Goal: Find specific page/section: Find specific page/section

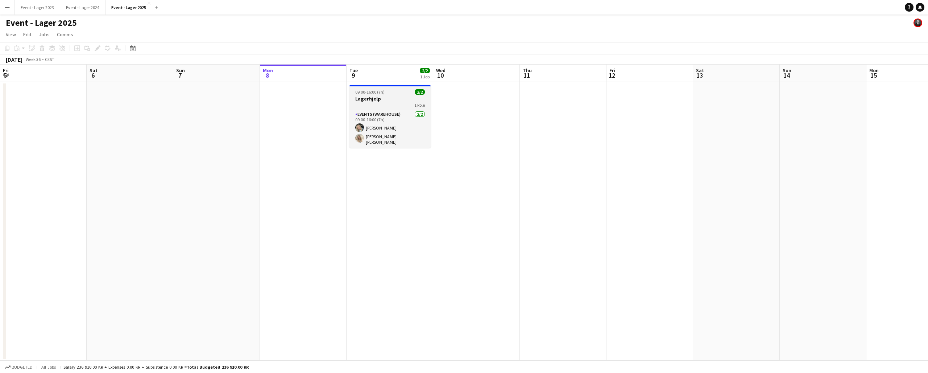
scroll to position [0, 173]
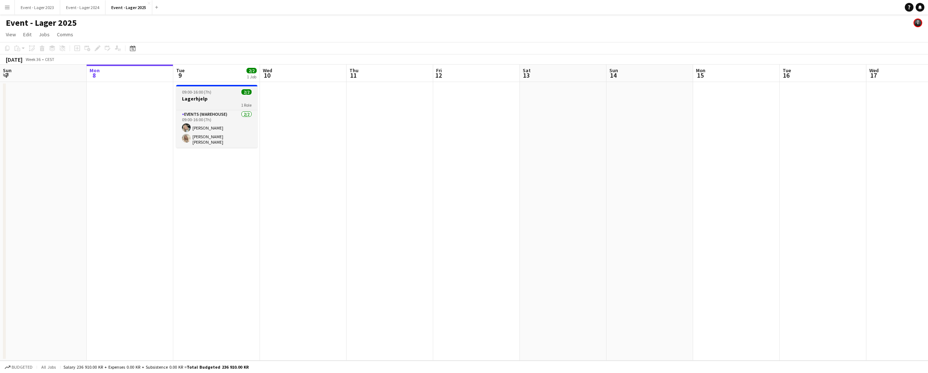
click at [218, 95] on app-job-card "09:00-16:00 (7h) 2/2 Lagerhjelp 1 Role Events (Warehouse) [DATE] 09:00-16:00 (7…" at bounding box center [216, 116] width 81 height 63
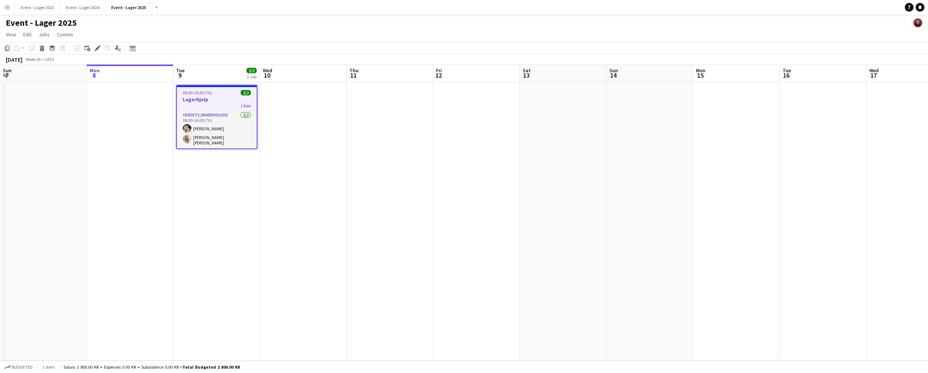
click at [8, 48] on icon "Copy" at bounding box center [7, 48] width 6 height 6
click at [361, 104] on app-date-cell at bounding box center [390, 221] width 87 height 279
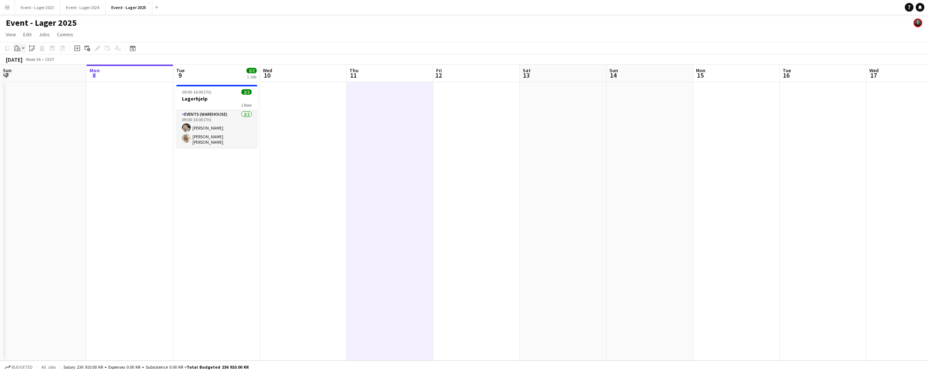
click at [23, 48] on app-action-btn "Paste" at bounding box center [19, 48] width 13 height 9
click at [28, 74] on link "Paste with crew Command Shift V" at bounding box center [47, 74] width 57 height 7
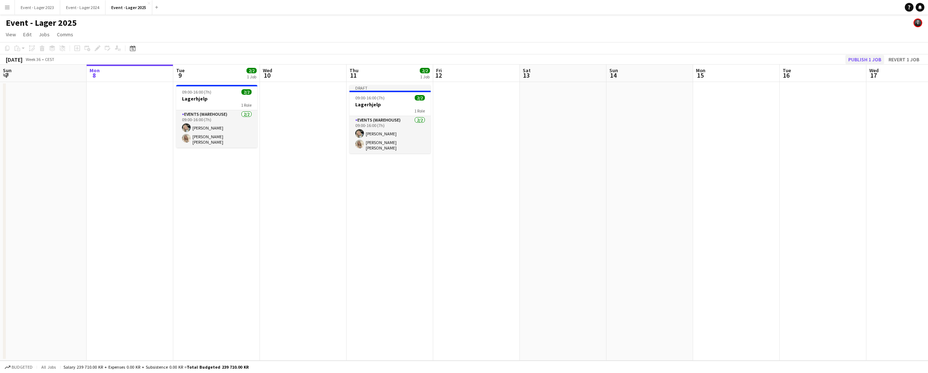
click at [858, 58] on button "Publish 1 job" at bounding box center [865, 59] width 39 height 9
click at [5, 5] on app-icon "Menu" at bounding box center [7, 7] width 6 height 6
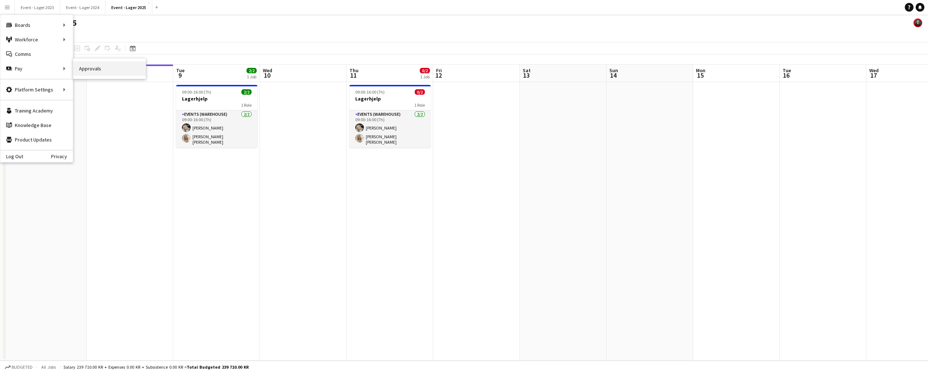
click at [86, 70] on link "Approvals" at bounding box center [109, 68] width 73 height 15
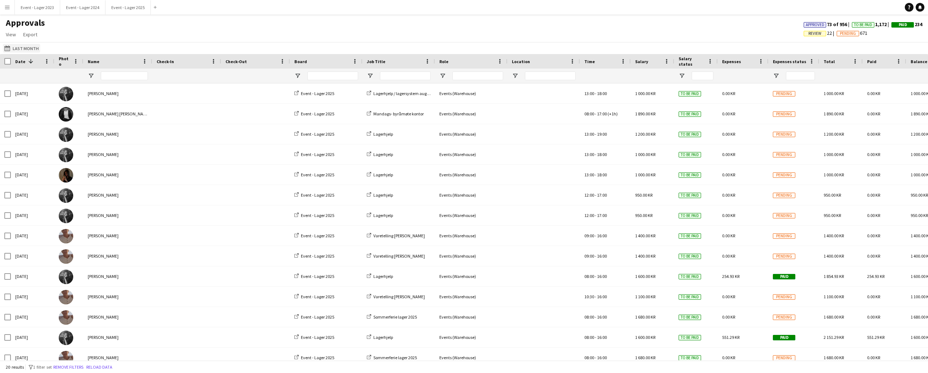
click at [19, 46] on button "Last Month Last Month" at bounding box center [21, 48] width 37 height 9
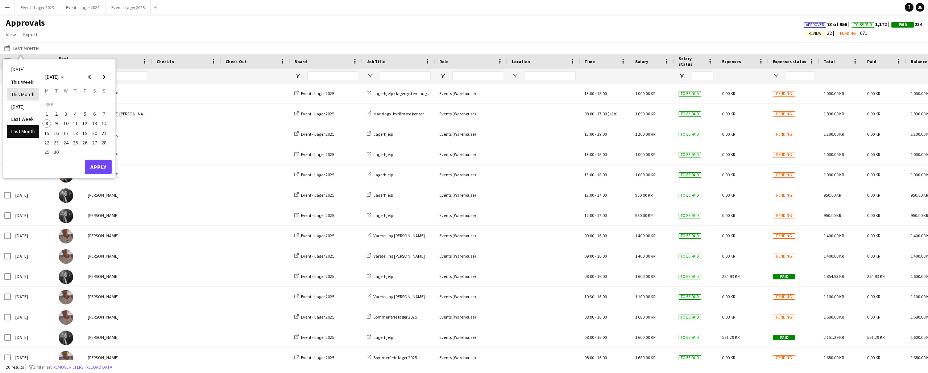
click at [21, 95] on li "This Month" at bounding box center [23, 94] width 32 height 12
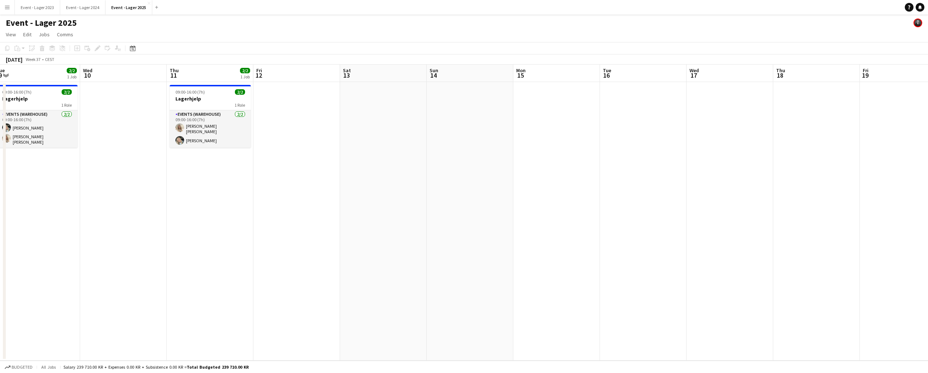
click at [11, 8] on button "Menu" at bounding box center [7, 7] width 15 height 15
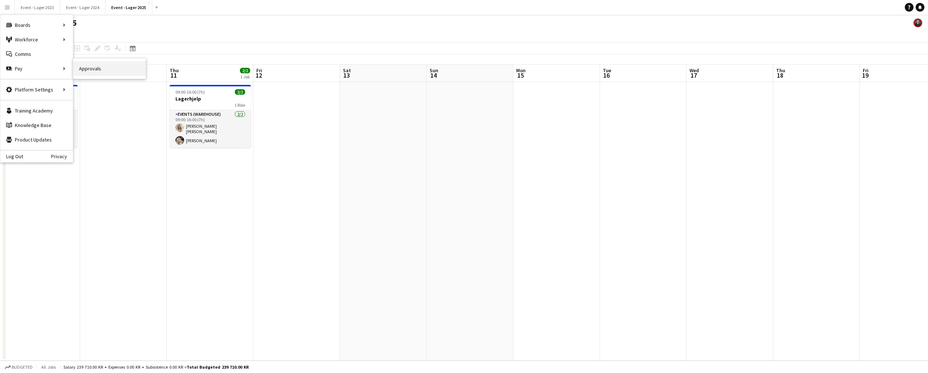
click at [86, 67] on link "Approvals" at bounding box center [109, 68] width 73 height 15
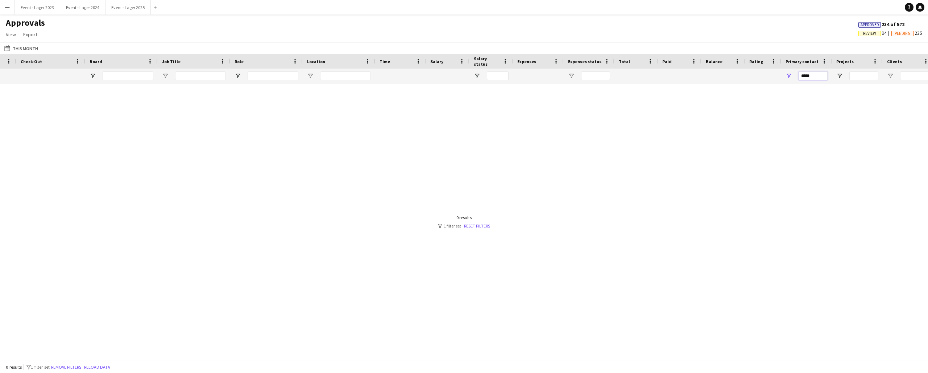
click at [815, 75] on input "*****" at bounding box center [813, 75] width 29 height 9
type input "*"
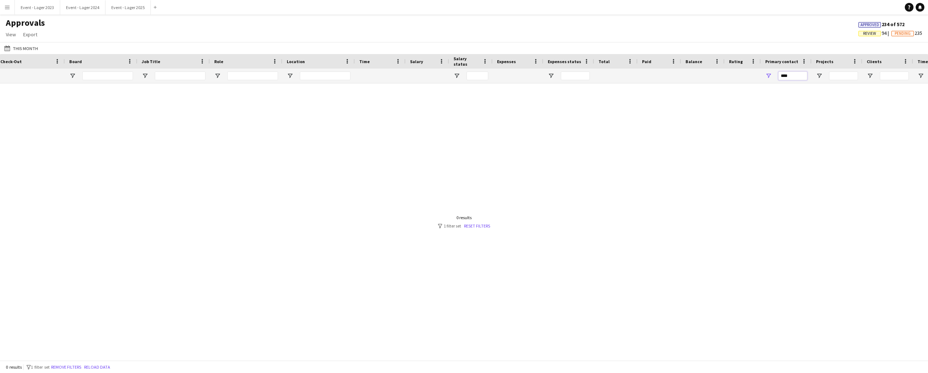
type input "*****"
click at [18, 48] on button "This Month This Month" at bounding box center [21, 48] width 37 height 9
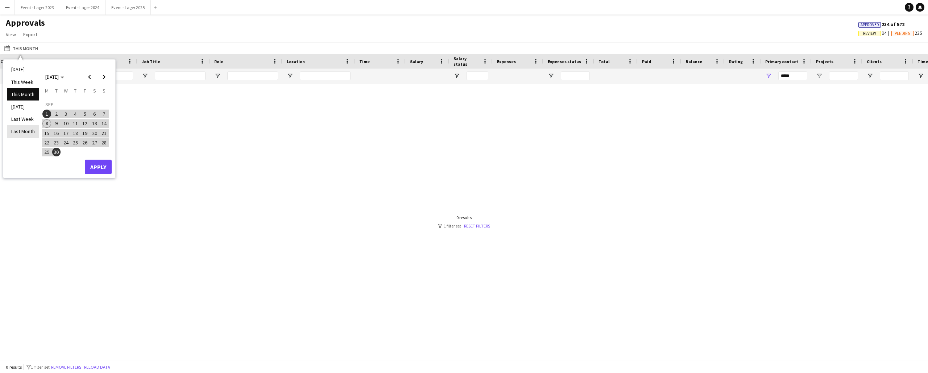
click at [25, 129] on li "Last Month" at bounding box center [23, 131] width 32 height 12
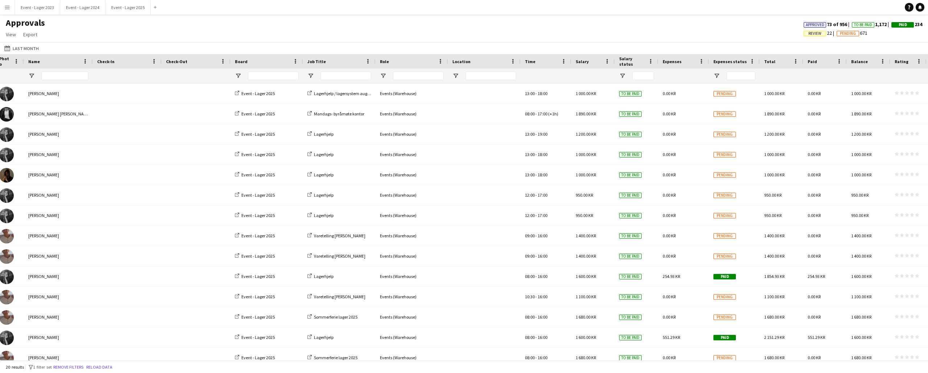
scroll to position [0, 103]
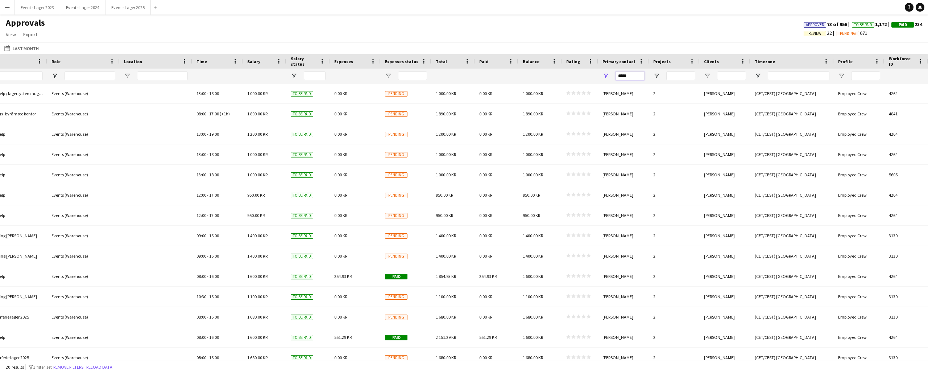
click at [637, 76] on input "*****" at bounding box center [630, 75] width 29 height 9
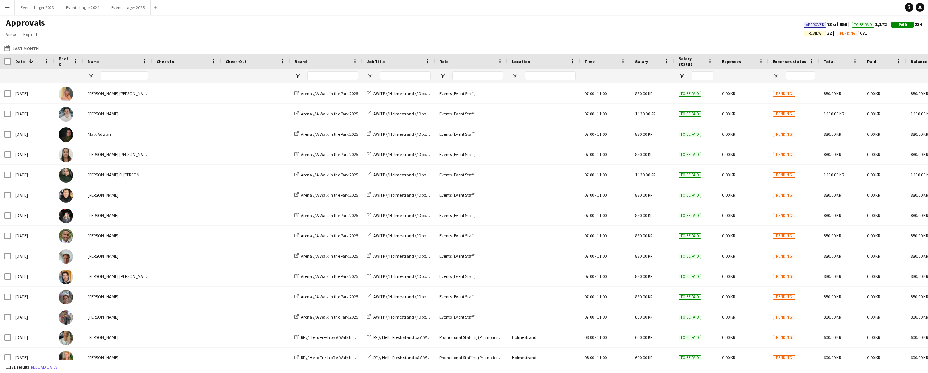
click at [7, 8] on app-icon "Menu" at bounding box center [7, 7] width 6 height 6
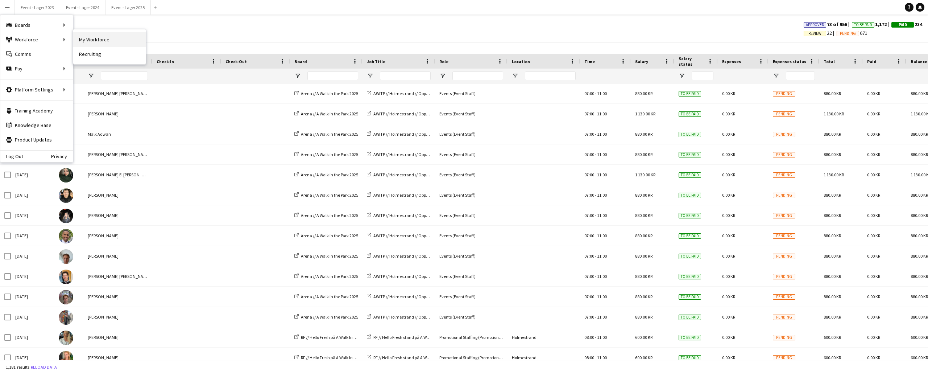
click at [91, 41] on link "My Workforce" at bounding box center [109, 39] width 73 height 15
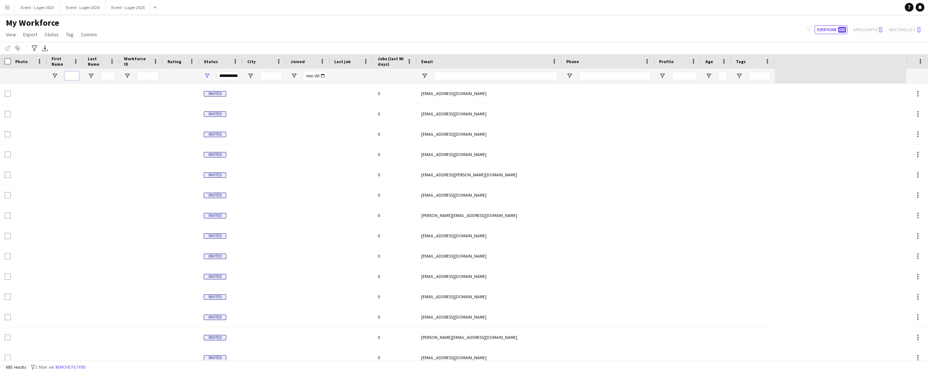
click at [71, 75] on input "First Name Filter Input" at bounding box center [72, 75] width 15 height 9
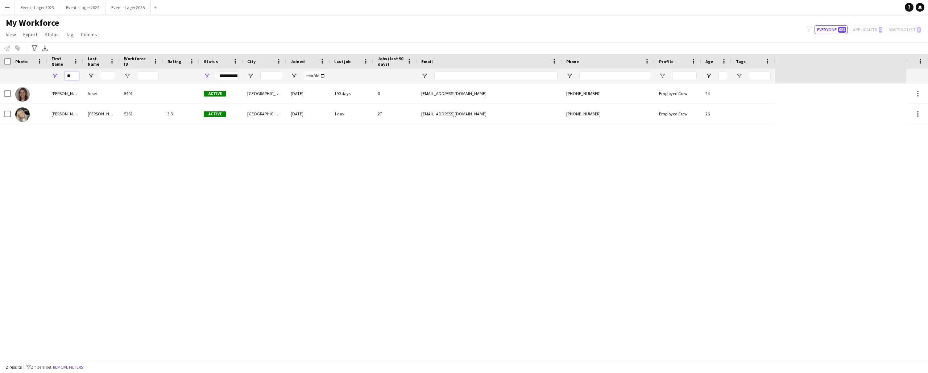
type input "*"
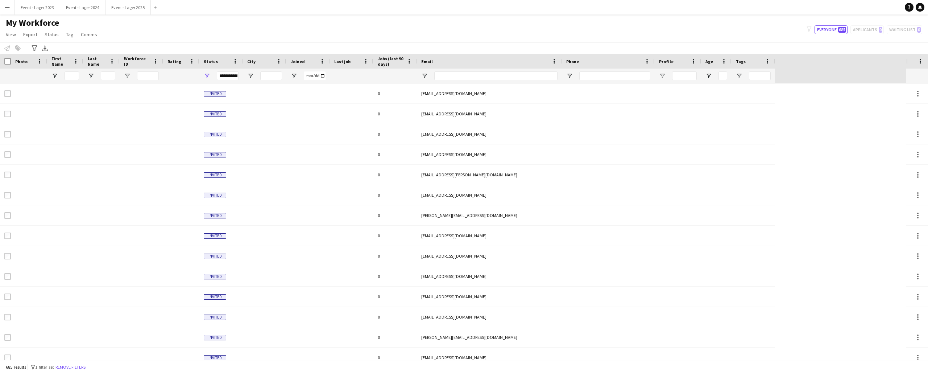
click at [9, 8] on app-icon "Menu" at bounding box center [7, 7] width 6 height 6
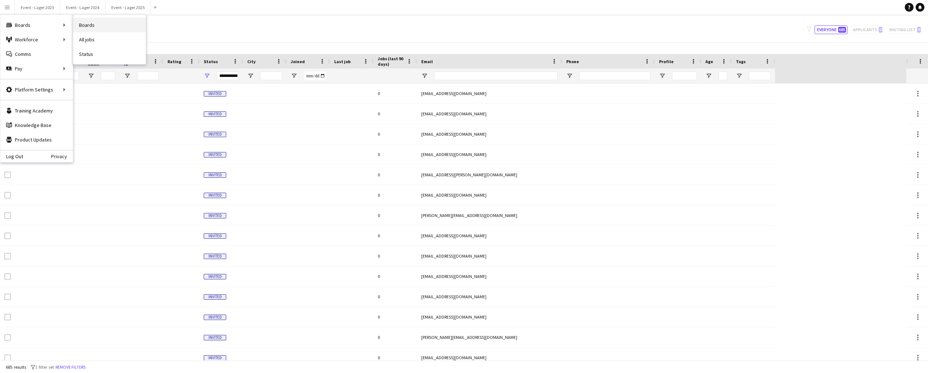
click at [87, 22] on link "Boards" at bounding box center [109, 25] width 73 height 15
